Goal: Transaction & Acquisition: Subscribe to service/newsletter

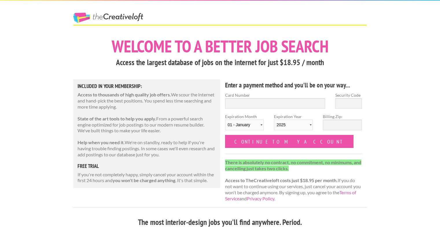
scroll to position [26, 0]
click at [244, 104] on input "Card Number" at bounding box center [275, 103] width 100 height 11
type input "[CREDIT_CARD_NUMBER]"
select select "10"
select select "2026"
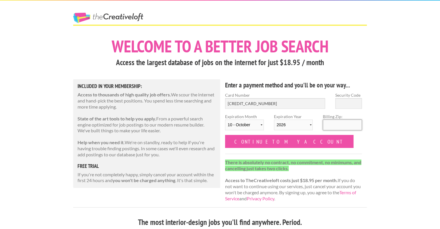
click at [331, 123] on input "Billing Zip:" at bounding box center [342, 125] width 39 height 11
type input "55449"
click at [353, 97] on label "Security Code" at bounding box center [349, 95] width 27 height 6
click at [353, 98] on input "Security Code" at bounding box center [349, 103] width 27 height 11
click at [103, 15] on link "The Creative Loft" at bounding box center [108, 18] width 70 height 10
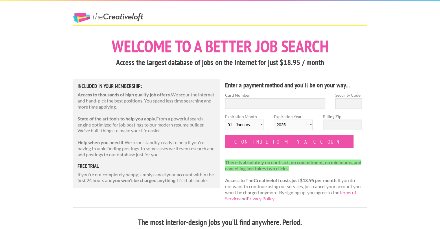
click at [118, 19] on link "The Creative Loft" at bounding box center [108, 18] width 70 height 10
